Goal: Communication & Community: Participate in discussion

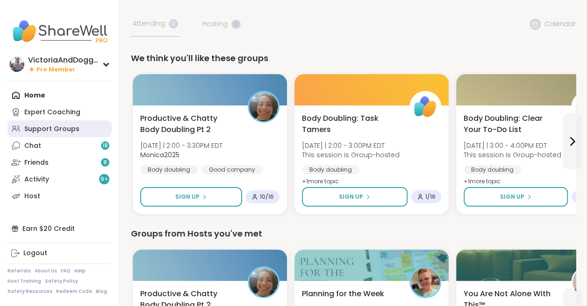
click at [59, 130] on div "Support Groups" at bounding box center [51, 129] width 55 height 9
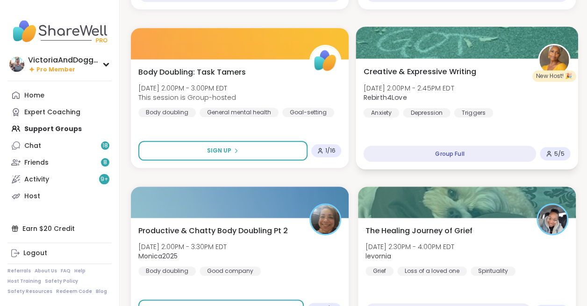
scroll to position [411, 0]
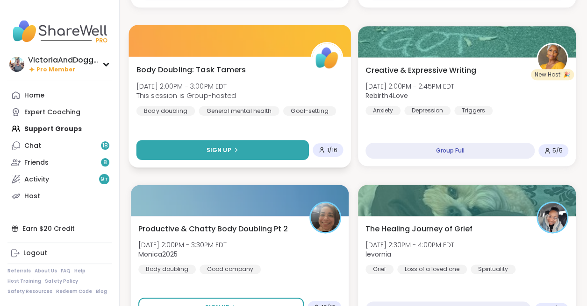
click at [218, 148] on span "Sign Up" at bounding box center [218, 150] width 25 height 8
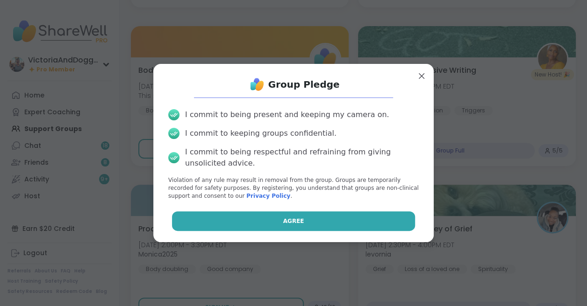
click at [237, 219] on button "Agree" at bounding box center [293, 222] width 243 height 20
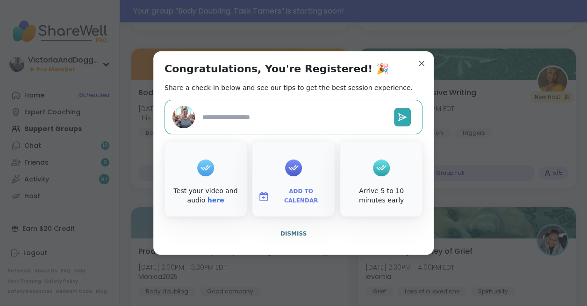
click at [293, 123] on textarea at bounding box center [293, 117] width 191 height 17
type textarea "*"
type textarea "**"
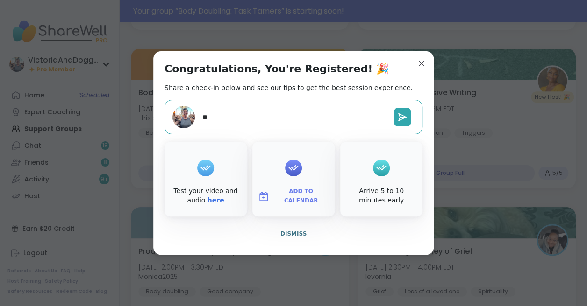
type textarea "*"
type textarea "***"
type textarea "*"
type textarea "****"
type textarea "*"
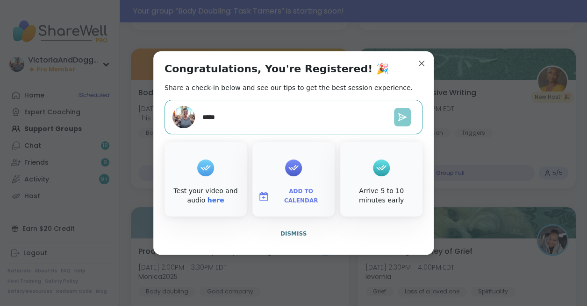
type textarea "*****"
click at [406, 114] on icon at bounding box center [401, 117] width 9 height 9
type textarea "*"
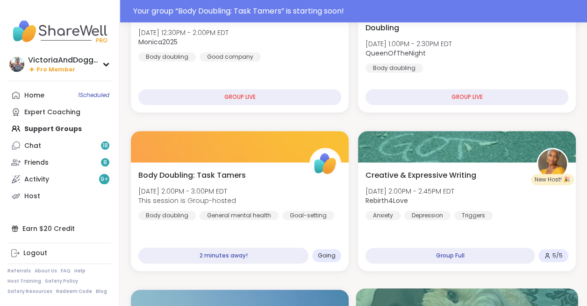
scroll to position [328, 0]
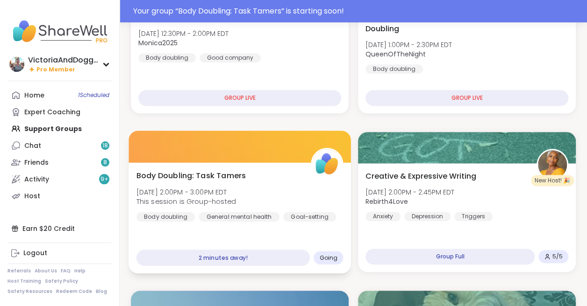
click at [215, 192] on span "[DATE] 2:00PM - 3:00PM EDT" at bounding box center [185, 191] width 99 height 9
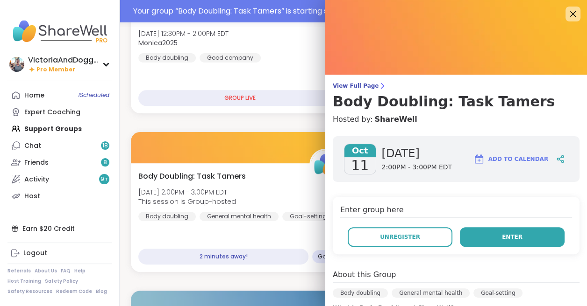
click at [492, 234] on button "Enter" at bounding box center [512, 237] width 105 height 20
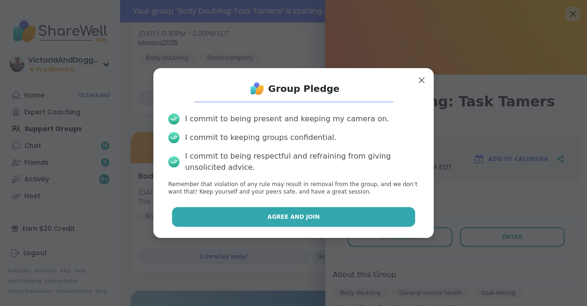
click at [312, 220] on span "Agree and Join" at bounding box center [293, 217] width 52 height 8
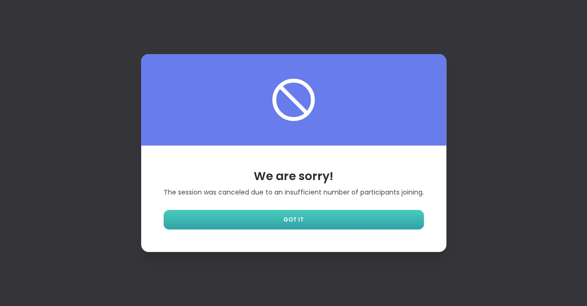
click at [310, 227] on link "GOT IT" at bounding box center [293, 220] width 260 height 20
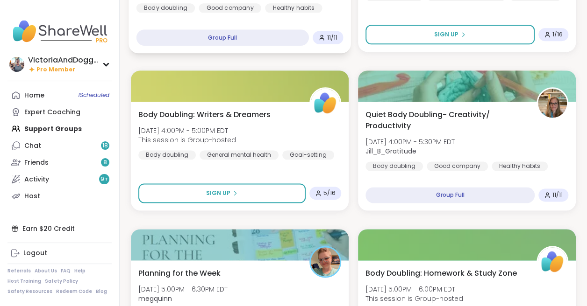
scroll to position [532, 0]
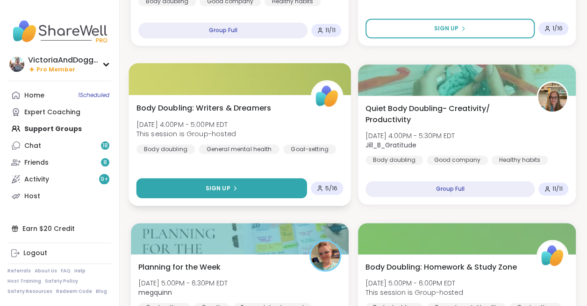
click at [221, 186] on span "Sign Up" at bounding box center [218, 188] width 25 height 8
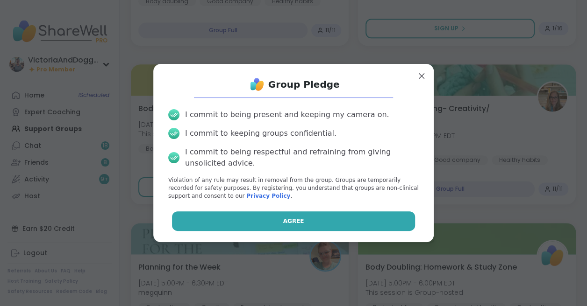
click at [279, 221] on button "Agree" at bounding box center [293, 222] width 243 height 20
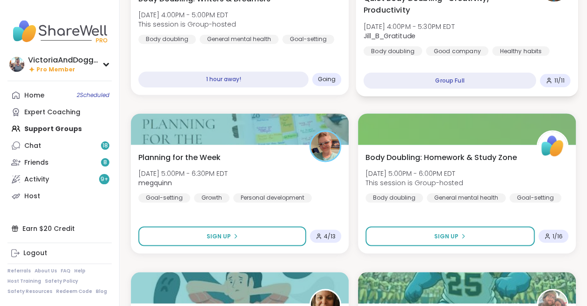
scroll to position [644, 0]
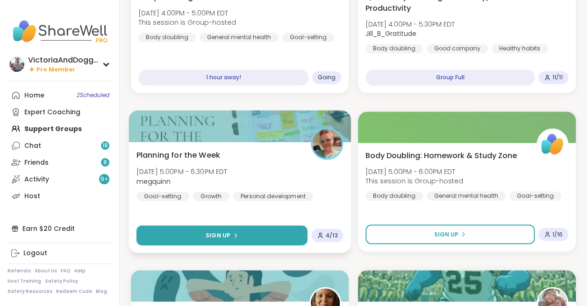
click at [223, 234] on span "Sign Up" at bounding box center [218, 235] width 25 height 8
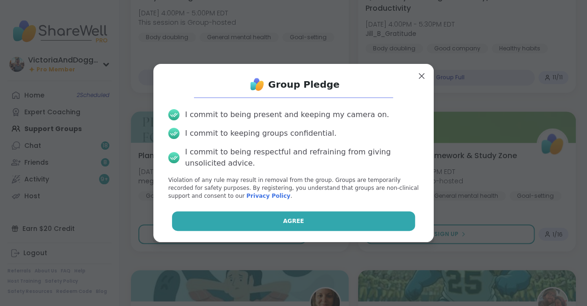
click at [282, 227] on button "Agree" at bounding box center [293, 222] width 243 height 20
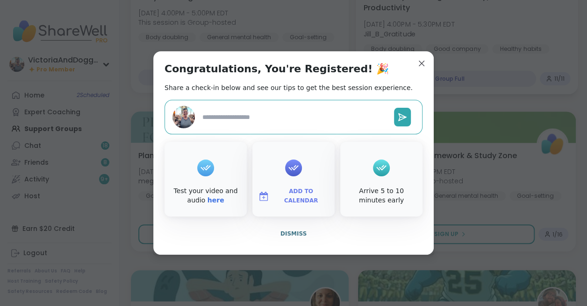
type textarea "*"
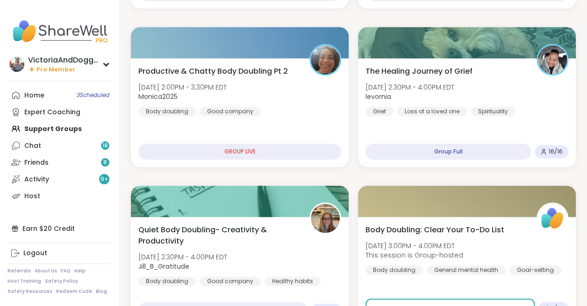
scroll to position [249, 0]
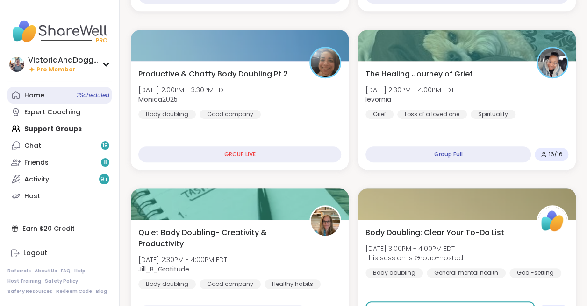
click at [29, 92] on div "Home 3 Scheduled" at bounding box center [34, 95] width 20 height 9
